Goal: Task Accomplishment & Management: Use online tool/utility

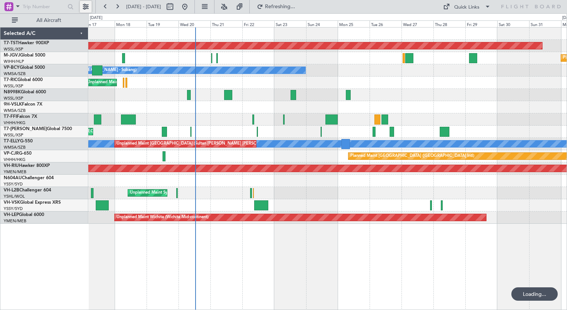
click at [85, 7] on button at bounding box center [86, 7] width 12 height 12
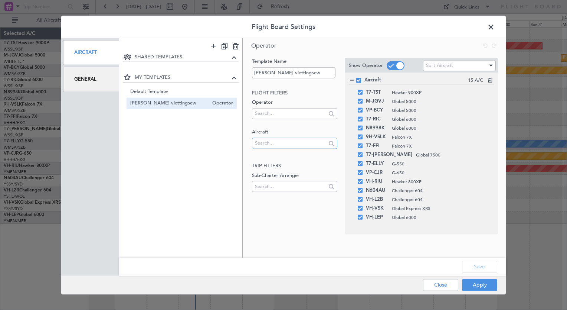
click at [265, 143] on input "text" at bounding box center [290, 142] width 71 height 11
type input "9h"
click at [270, 156] on span "9H-LPZ" at bounding box center [294, 154] width 73 height 11
click at [268, 145] on input "text" at bounding box center [290, 142] width 71 height 11
type input "9h"
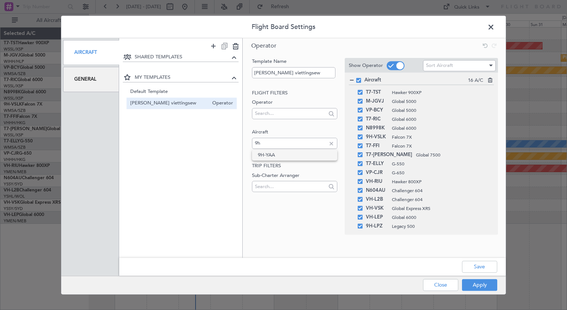
click at [273, 155] on span "9H-YAA" at bounding box center [294, 154] width 73 height 11
click at [360, 228] on div "9H-LPZ Legacy 500" at bounding box center [421, 226] width 145 height 9
click at [361, 227] on span at bounding box center [360, 225] width 5 height 5
click at [363, 223] on input "checkbox" at bounding box center [363, 223] width 0 height 0
click at [471, 281] on button "Apply" at bounding box center [479, 284] width 35 height 12
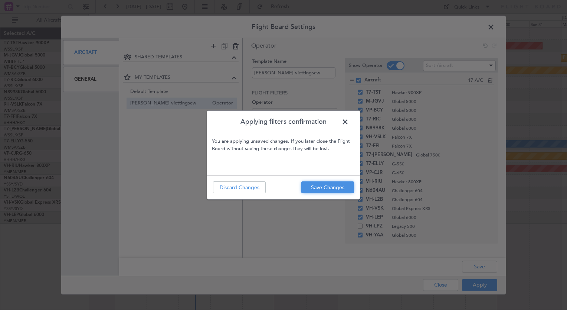
click at [312, 186] on button "Save Changes" at bounding box center [327, 187] width 53 height 12
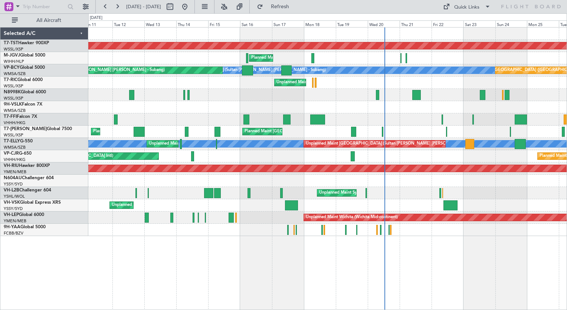
click at [360, 269] on div "Planned Maint [GEOGRAPHIC_DATA] (Seletar) Planned Maint [GEOGRAPHIC_DATA] (Sele…" at bounding box center [327, 168] width 479 height 282
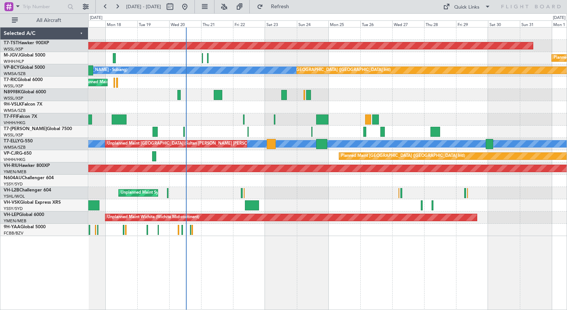
click at [147, 262] on div "Planned Maint [GEOGRAPHIC_DATA] (Seletar) Planned Maint [GEOGRAPHIC_DATA] (Sele…" at bounding box center [327, 168] width 479 height 282
